Goal: Task Accomplishment & Management: Manage account settings

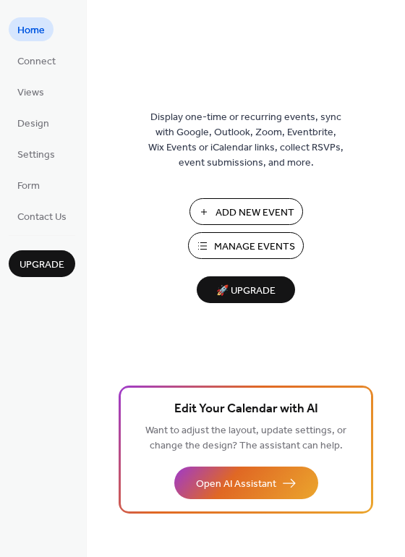
click at [229, 242] on span "Manage Events" at bounding box center [254, 246] width 81 height 15
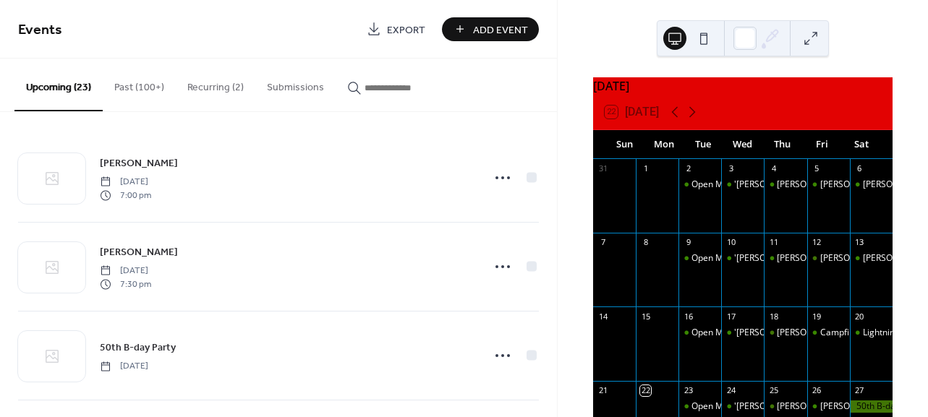
click at [131, 86] on button "Past (100+)" at bounding box center [139, 84] width 73 height 51
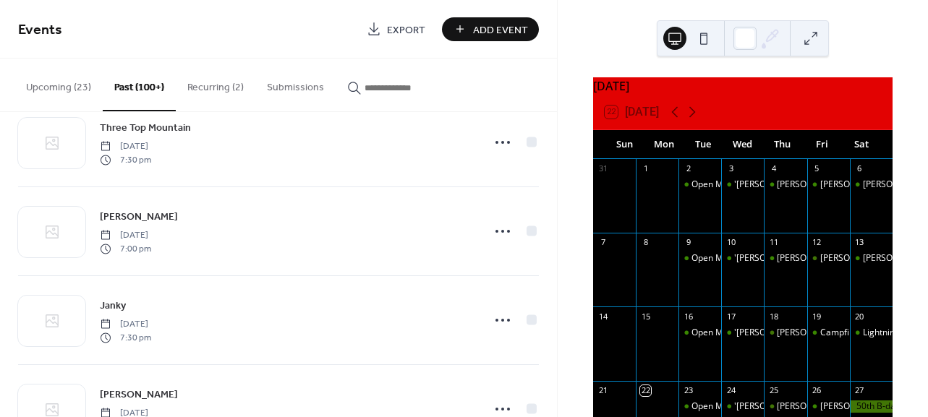
scroll to position [3137, 0]
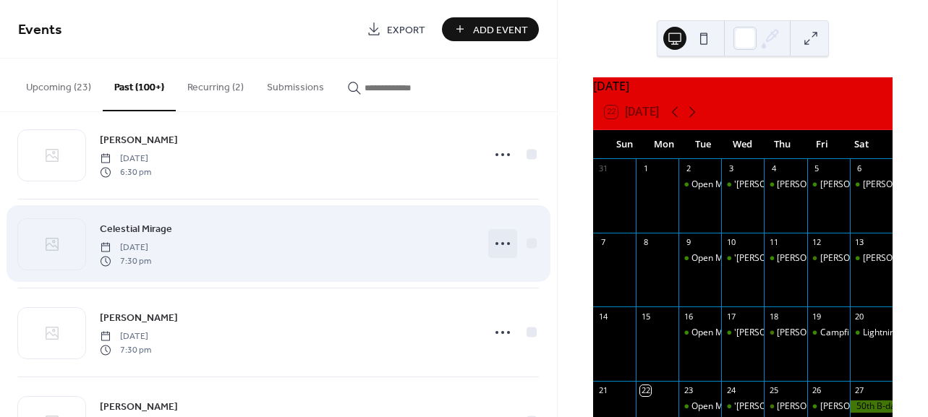
click at [496, 243] on icon at bounding box center [502, 243] width 23 height 23
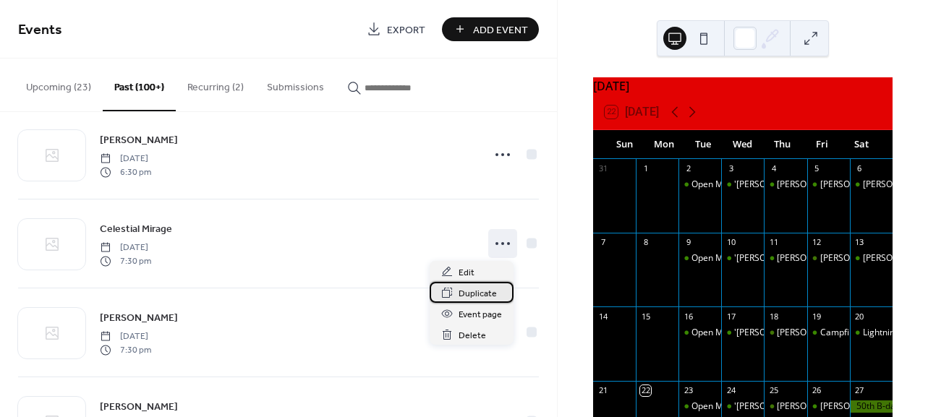
click at [477, 293] on span "Duplicate" at bounding box center [478, 293] width 38 height 15
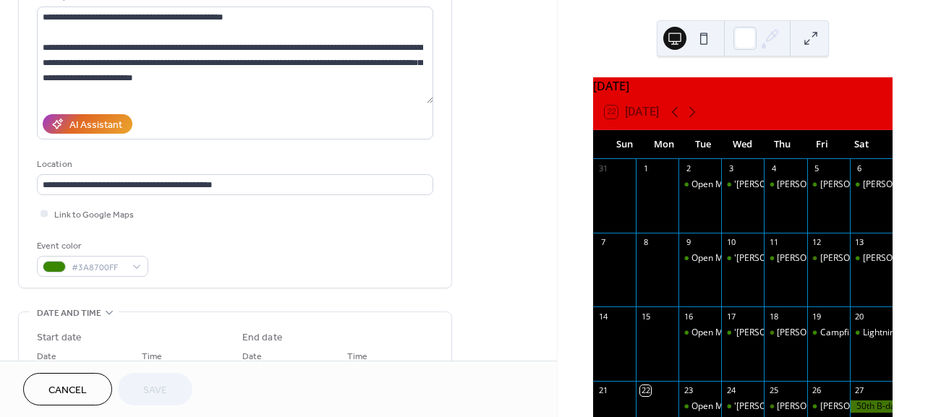
scroll to position [297, 0]
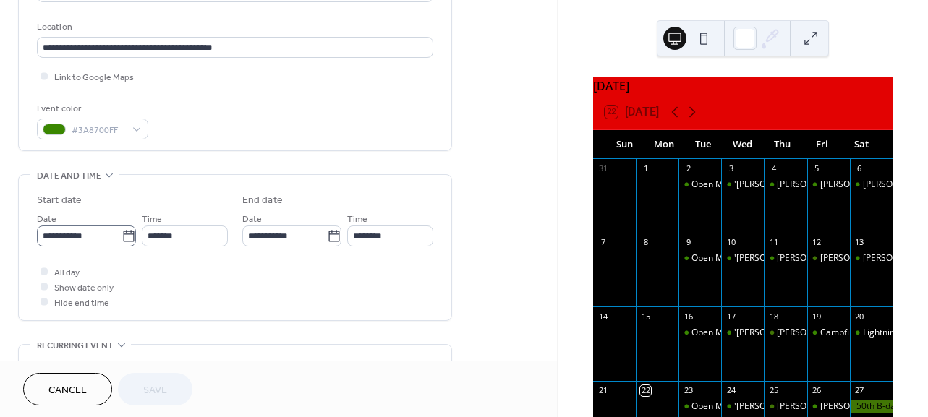
click at [127, 236] on body "**********" at bounding box center [464, 208] width 928 height 417
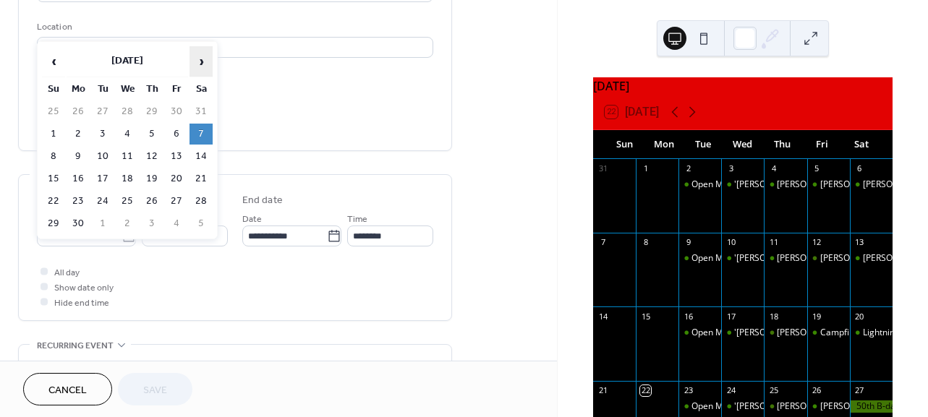
click at [200, 64] on span "›" at bounding box center [201, 61] width 22 height 29
click at [201, 135] on td "11" at bounding box center [200, 134] width 23 height 21
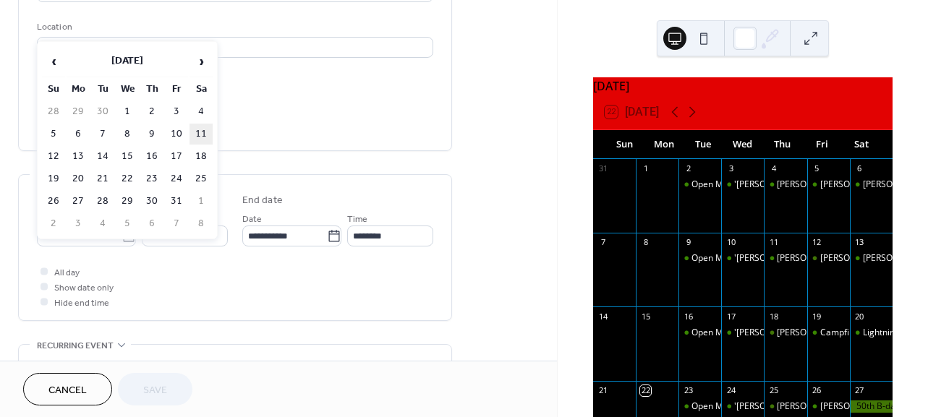
type input "**********"
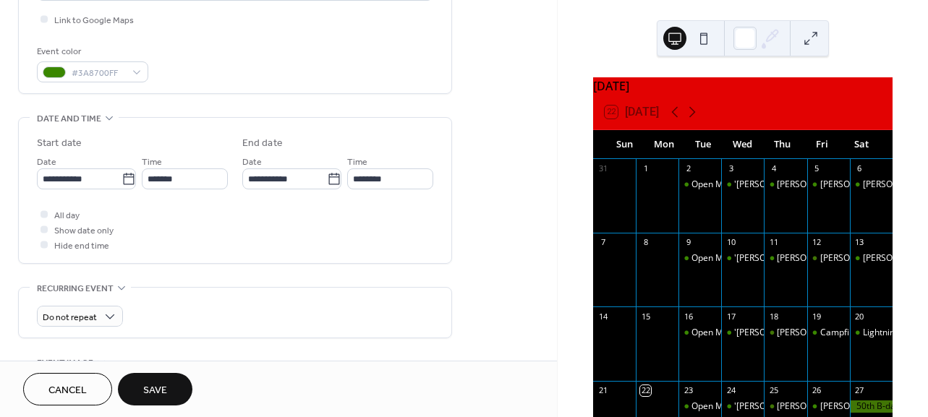
scroll to position [446, 0]
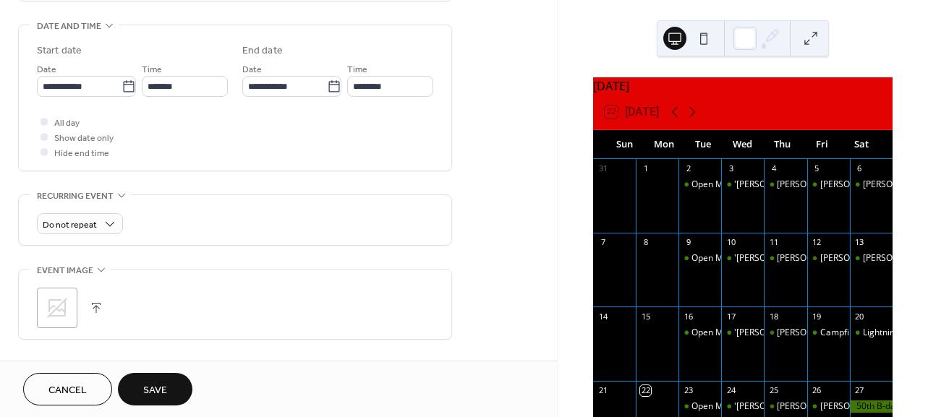
click at [163, 388] on span "Save" at bounding box center [155, 390] width 24 height 15
